Goal: Task Accomplishment & Management: Manage account settings

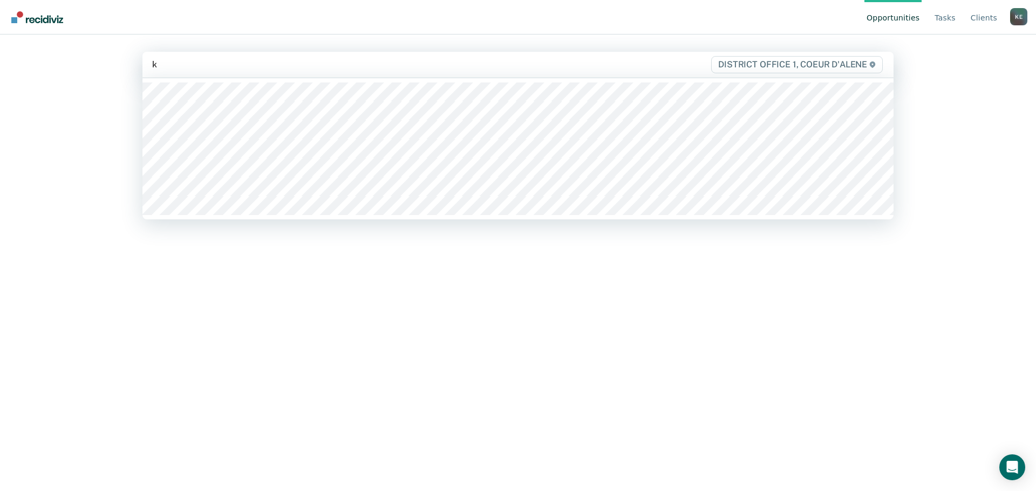
type input "ke"
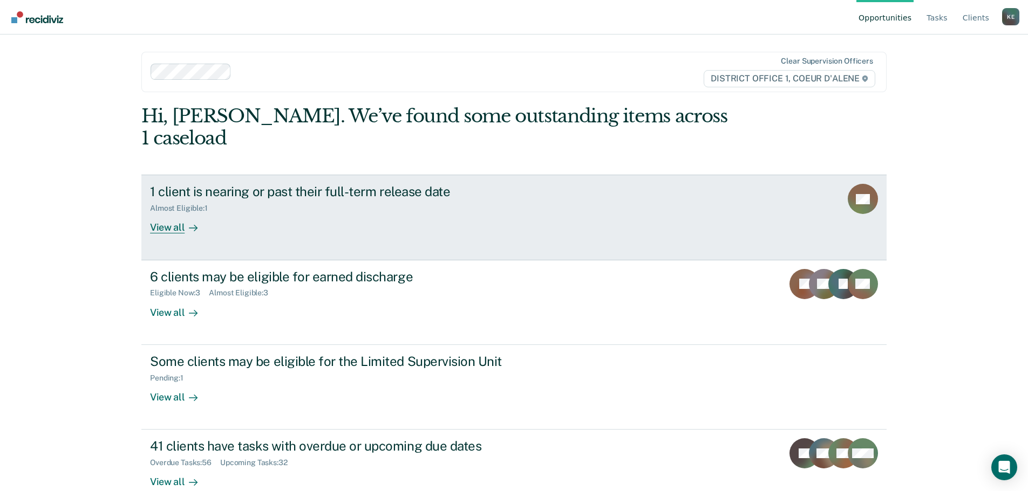
click at [158, 213] on div "View all" at bounding box center [180, 223] width 60 height 21
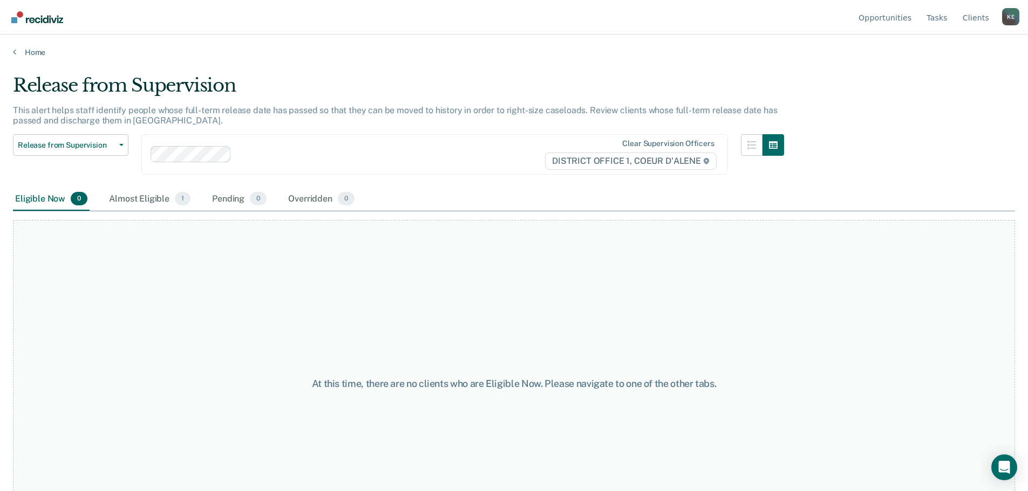
click at [158, 198] on div "Almost Eligible 1" at bounding box center [150, 200] width 86 height 24
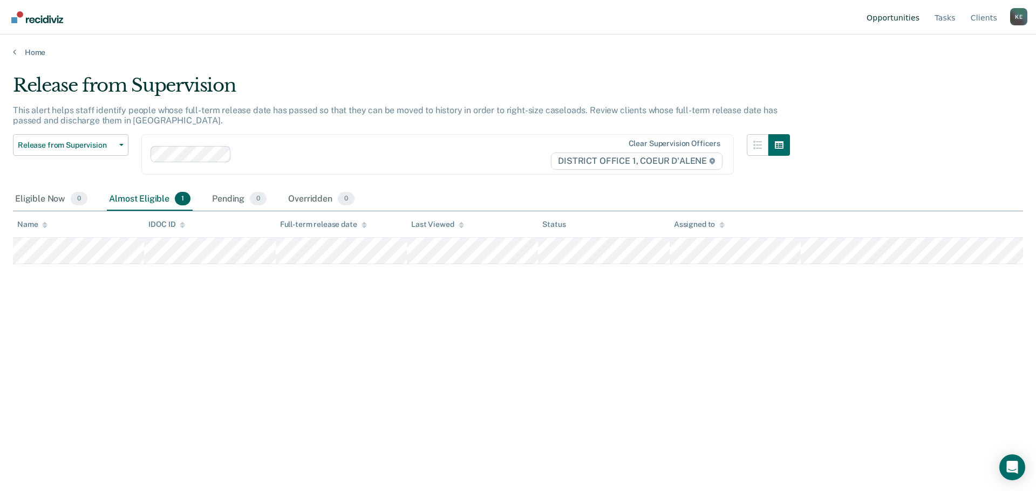
click at [894, 19] on link "Opportunities" at bounding box center [892, 17] width 57 height 35
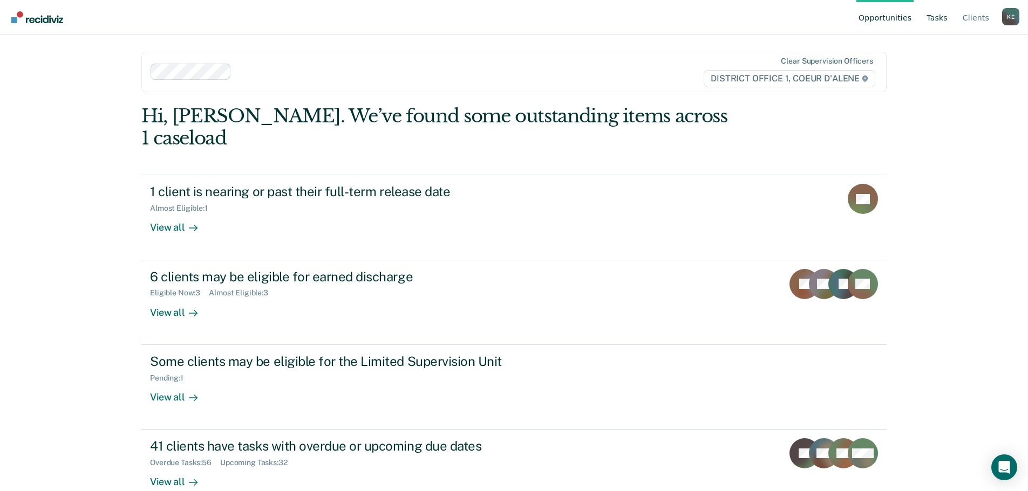
click at [944, 19] on link "Tasks" at bounding box center [936, 17] width 25 height 35
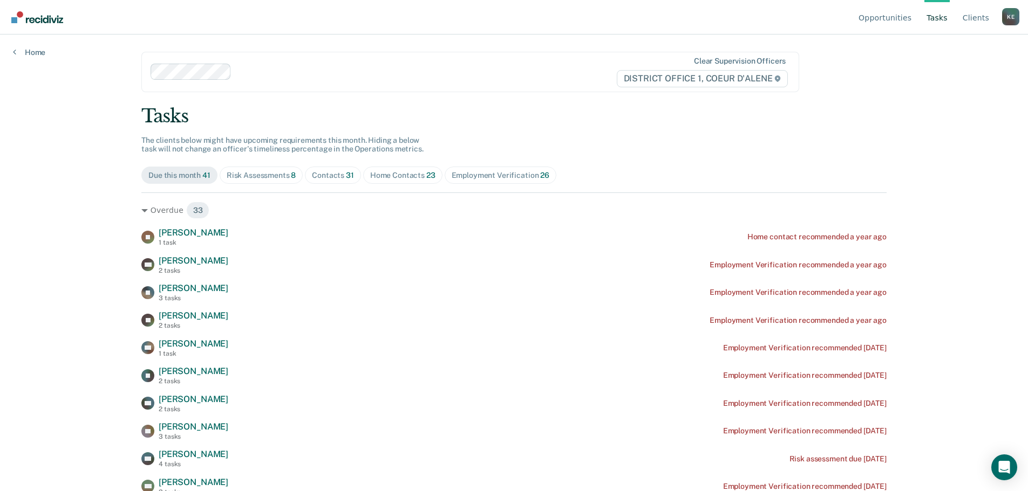
click at [257, 179] on div "Risk Assessments 8" at bounding box center [262, 175] width 70 height 9
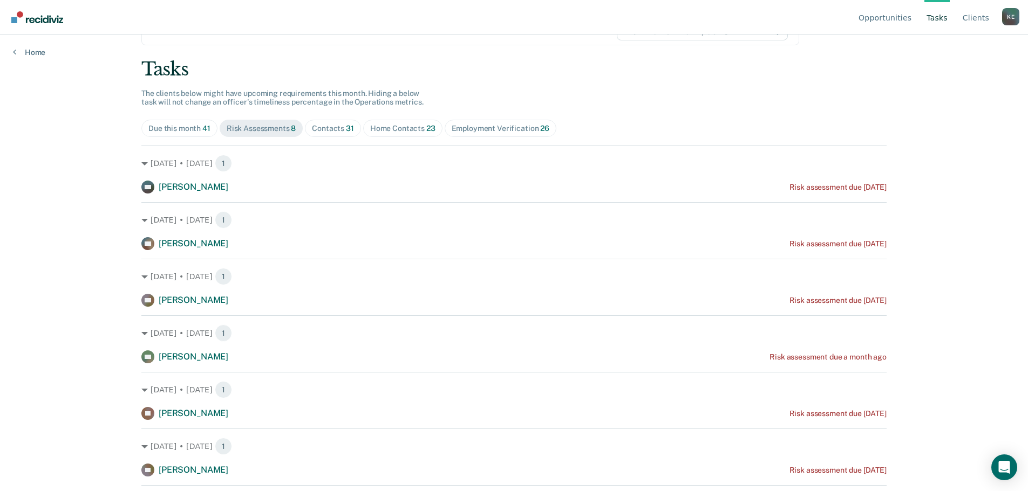
scroll to position [38, 0]
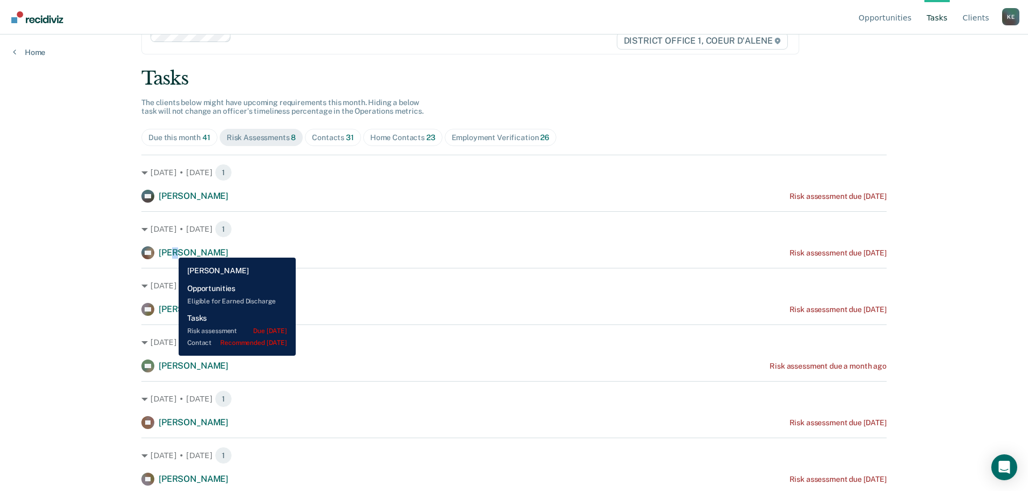
click at [170, 250] on span "[PERSON_NAME]" at bounding box center [194, 253] width 70 height 10
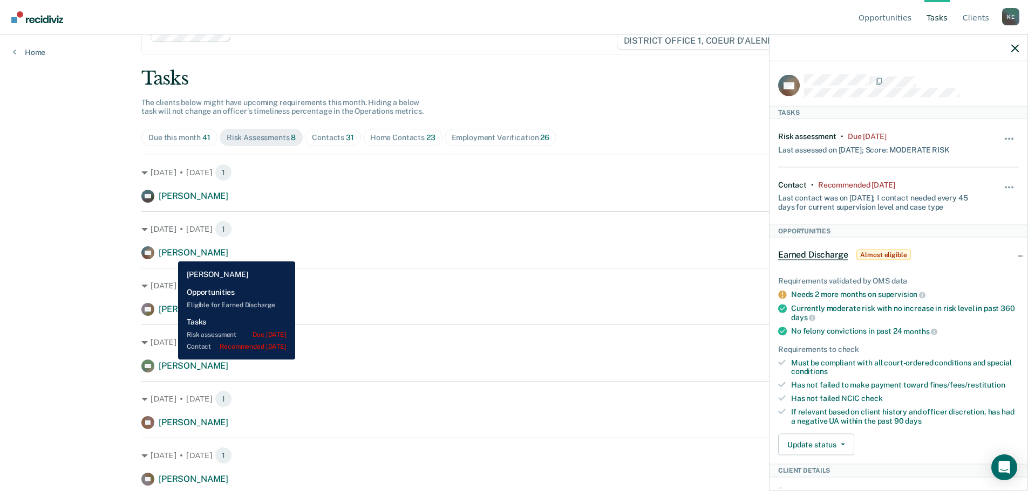
click at [170, 254] on span "[PERSON_NAME]" at bounding box center [194, 253] width 70 height 10
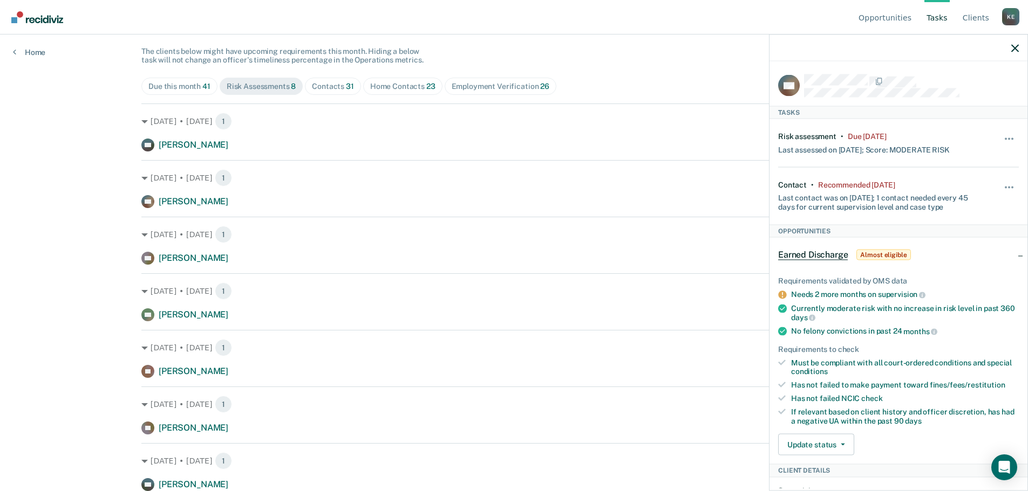
scroll to position [0, 0]
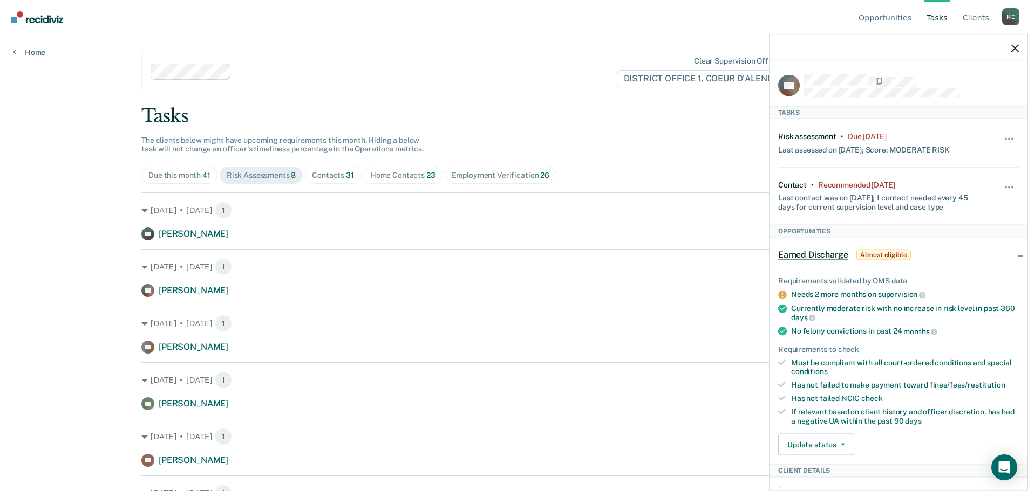
click at [331, 174] on div "Contacts 31" at bounding box center [333, 175] width 42 height 9
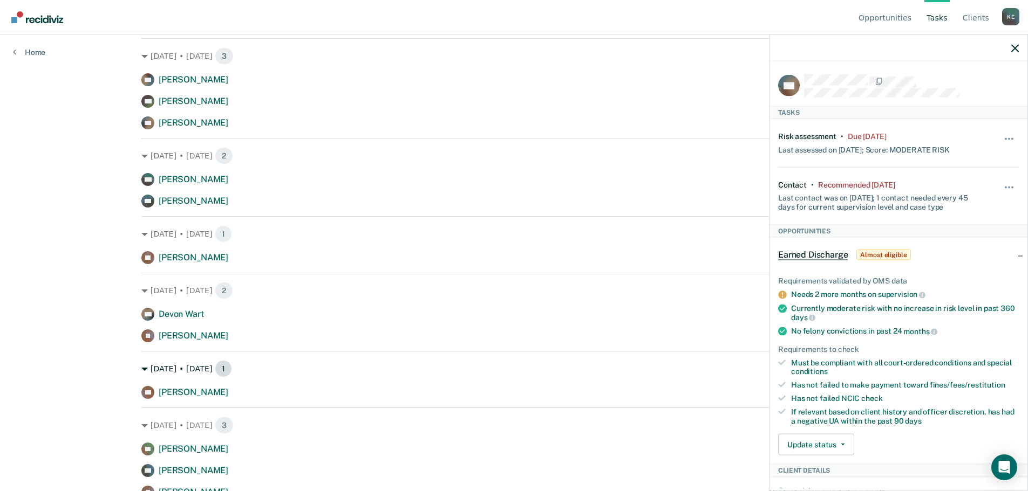
scroll to position [936, 0]
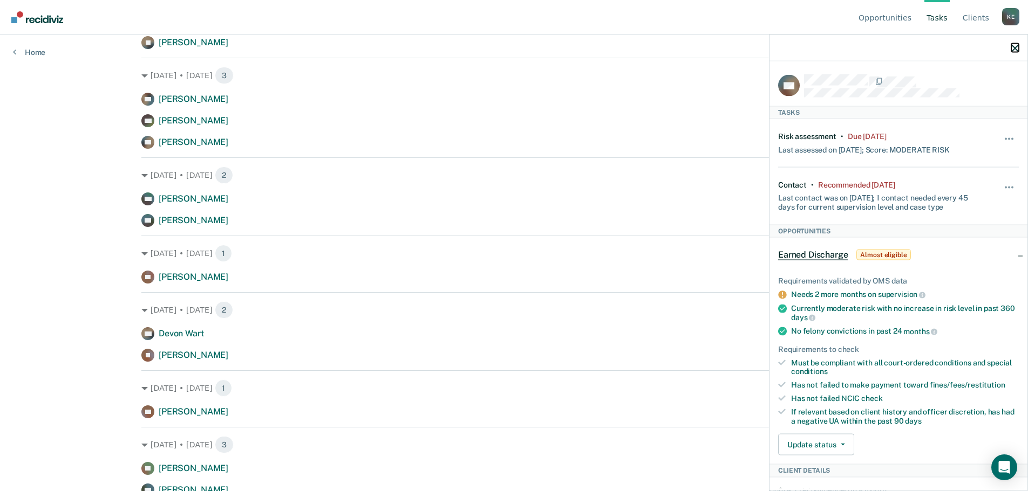
click at [1014, 47] on icon "button" at bounding box center [1015, 48] width 8 height 8
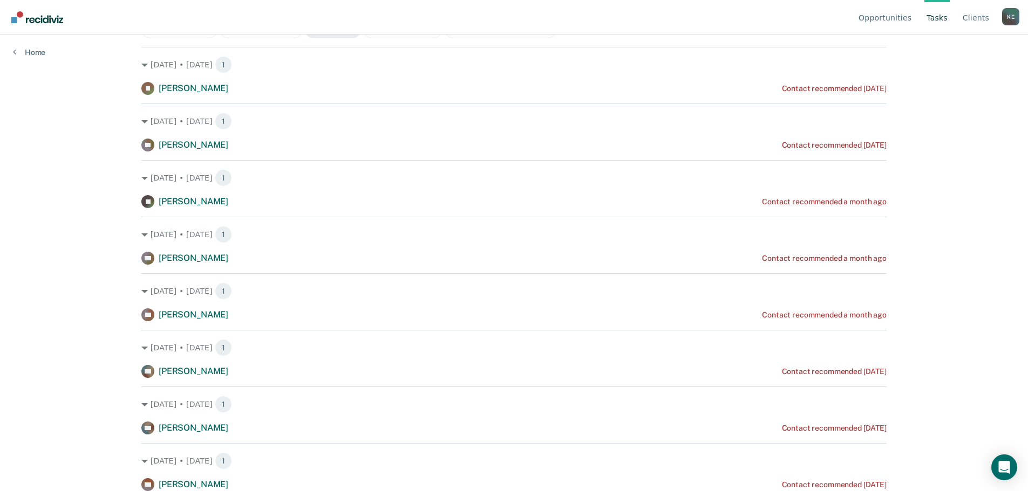
scroll to position [127, 0]
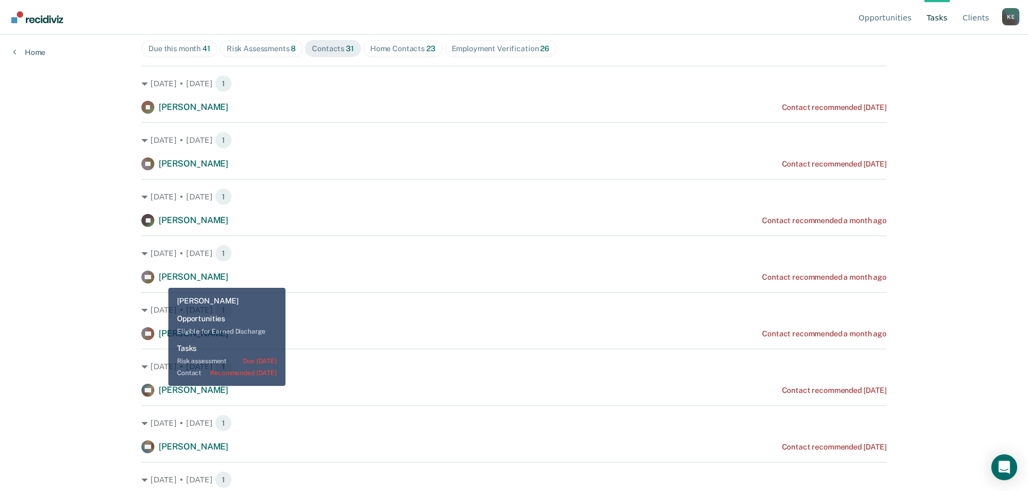
click at [160, 385] on span "[PERSON_NAME]" at bounding box center [194, 390] width 70 height 10
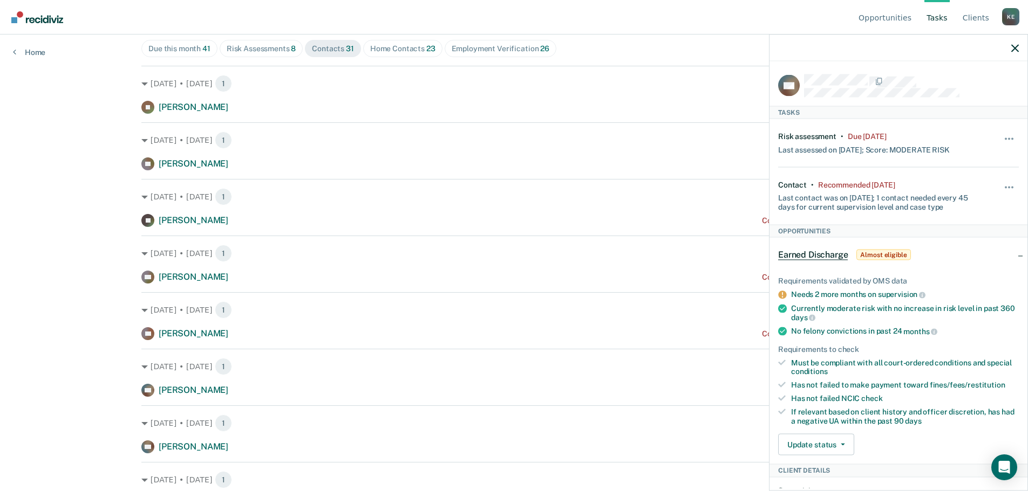
scroll to position [0, 0]
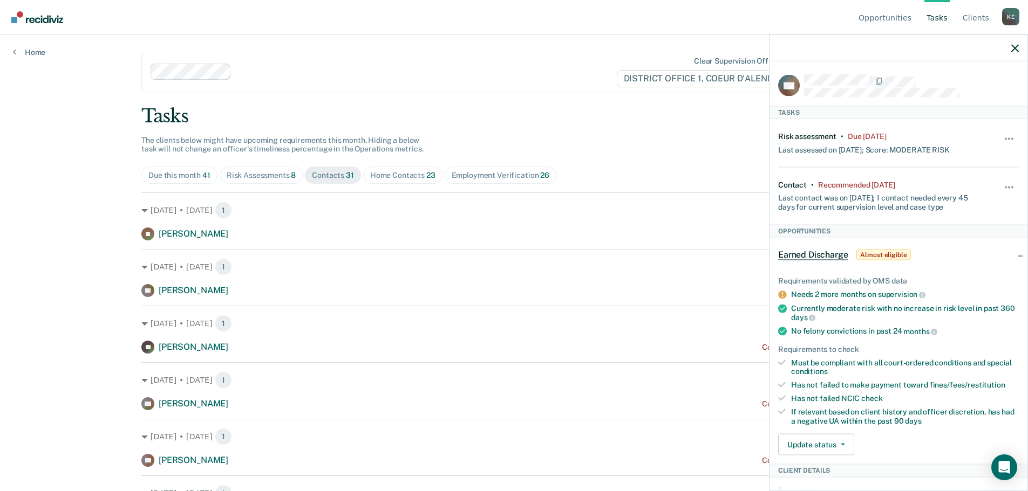
click at [265, 176] on div "Risk Assessments 8" at bounding box center [262, 175] width 70 height 9
click at [1013, 49] on icon "button" at bounding box center [1015, 48] width 8 height 8
